Goal: Find specific page/section: Find specific page/section

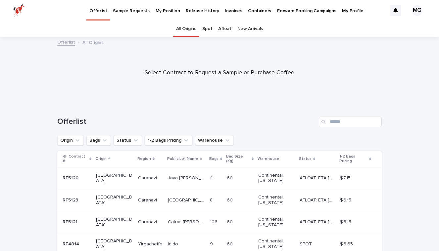
click at [227, 10] on p "Invoices" at bounding box center [233, 7] width 17 height 14
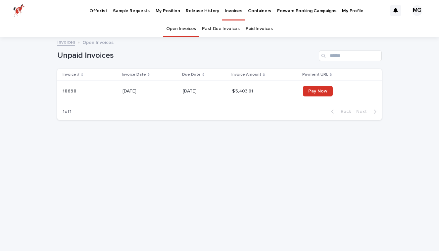
click at [214, 27] on link "Past Due Invoices" at bounding box center [221, 29] width 38 height 16
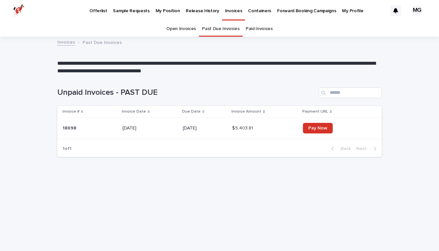
click at [256, 27] on link "Paid Invoices" at bounding box center [258, 29] width 27 height 16
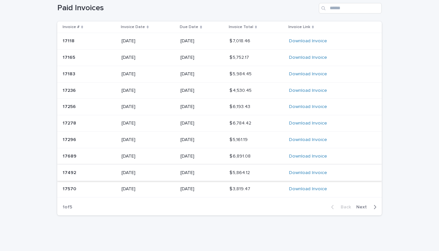
scroll to position [47, 0]
click at [362, 210] on div "Back Next" at bounding box center [353, 207] width 56 height 17
click at [362, 207] on button "Next" at bounding box center [367, 208] width 28 height 6
click at [362, 205] on span "Next" at bounding box center [363, 207] width 15 height 5
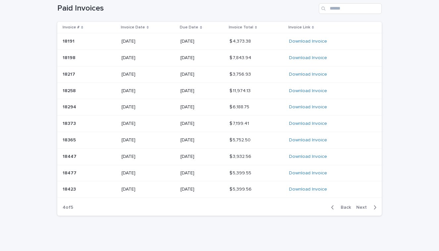
click at [362, 205] on span "Next" at bounding box center [363, 207] width 15 height 5
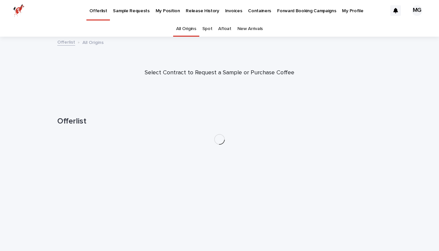
click at [163, 8] on p "My Position" at bounding box center [167, 7] width 24 height 14
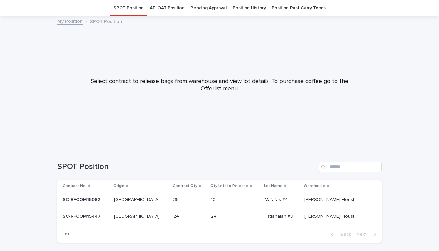
scroll to position [21, 0]
